Goal: Information Seeking & Learning: Learn about a topic

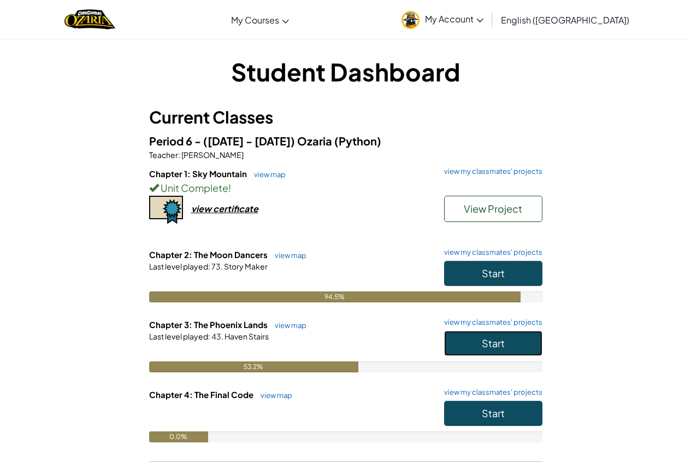
click at [471, 352] on button "Start" at bounding box center [493, 343] width 98 height 25
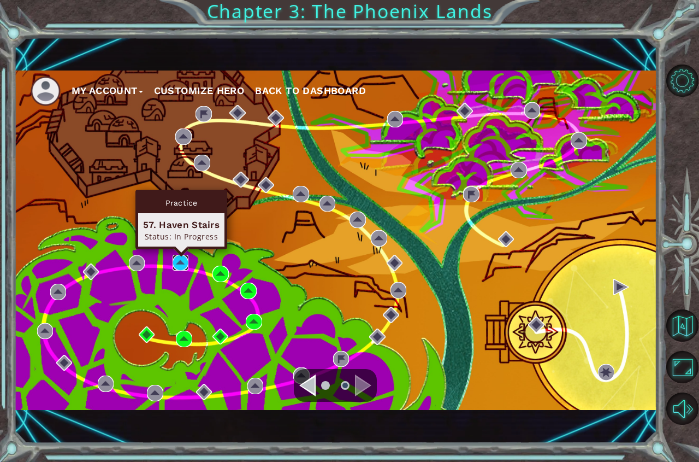
click at [187, 262] on img at bounding box center [181, 263] width 16 height 16
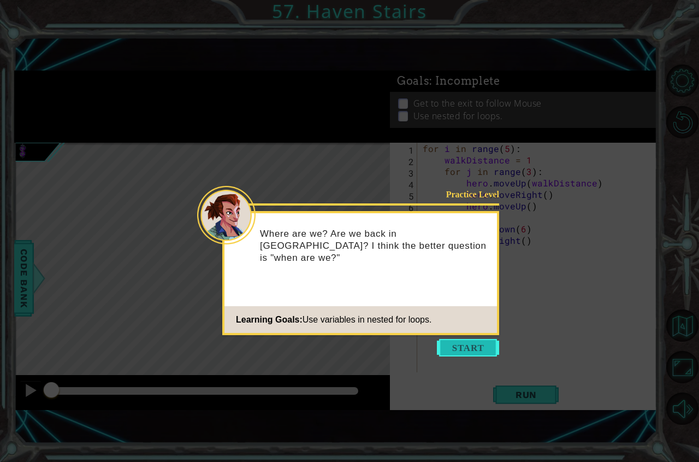
click at [463, 349] on button "Start" at bounding box center [468, 347] width 62 height 17
